Goal: Information Seeking & Learning: Learn about a topic

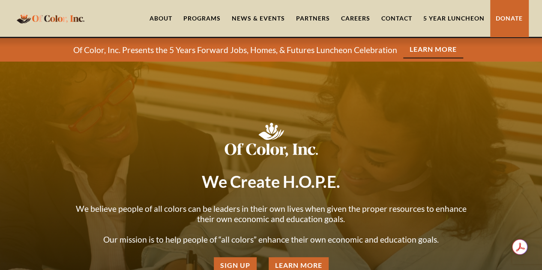
click at [205, 17] on div "Programs" at bounding box center [201, 18] width 37 height 9
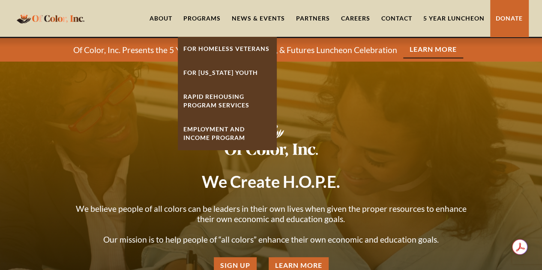
click at [223, 98] on strong "Rapid ReHousing Program Services" at bounding box center [216, 101] width 66 height 16
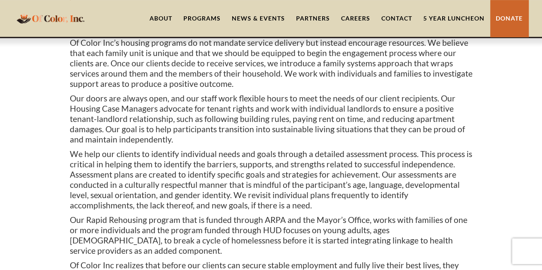
scroll to position [230, 0]
click at [318, 17] on link "Partners" at bounding box center [312, 18] width 45 height 37
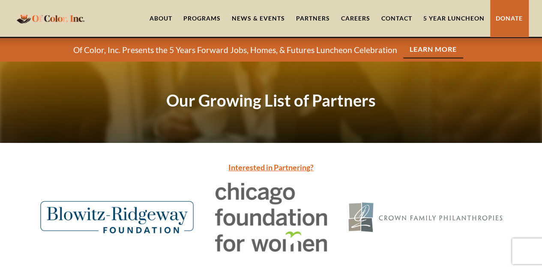
click at [209, 8] on div "Programs" at bounding box center [202, 18] width 48 height 37
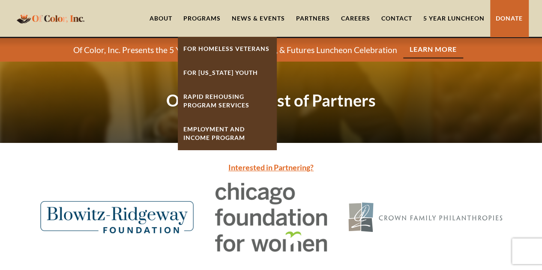
click at [224, 96] on strong "Rapid ReHousing Program Services" at bounding box center [216, 101] width 66 height 16
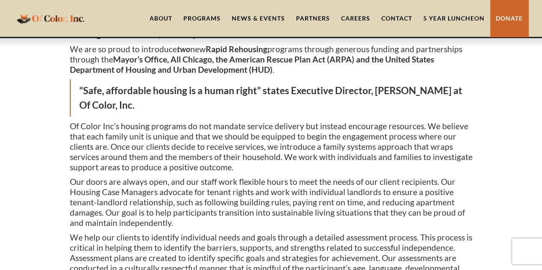
scroll to position [146, 0]
